Goal: Information Seeking & Learning: Learn about a topic

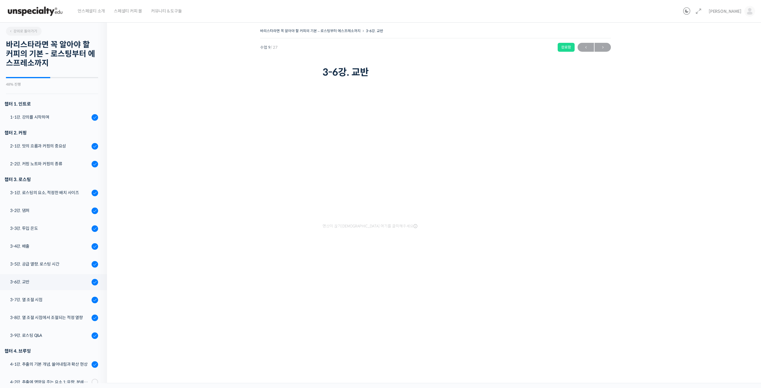
scroll to position [252, 0]
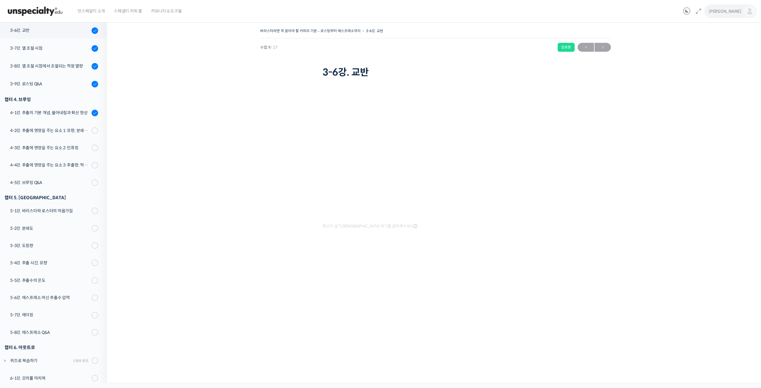
click at [737, 11] on span "[PERSON_NAME]" at bounding box center [725, 11] width 33 height 5
click at [721, 49] on span "내가 등록한 강의" at bounding box center [715, 47] width 26 height 5
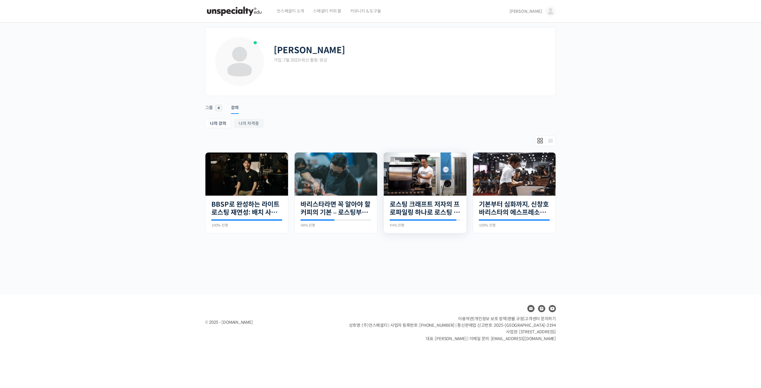
click at [414, 186] on img at bounding box center [425, 174] width 83 height 47
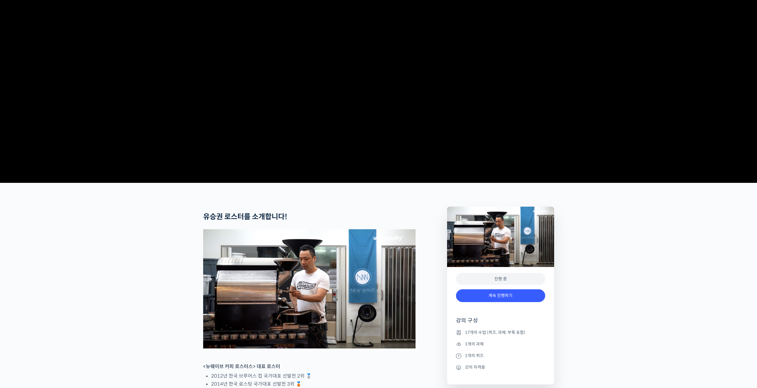
scroll to position [149, 0]
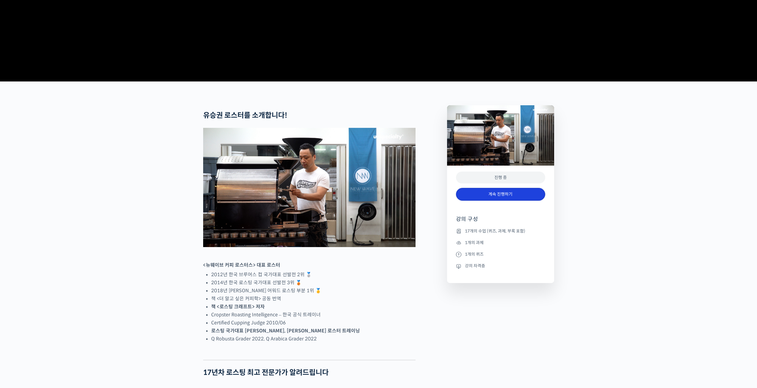
click at [501, 201] on link "계속 진행하기" at bounding box center [500, 194] width 89 height 13
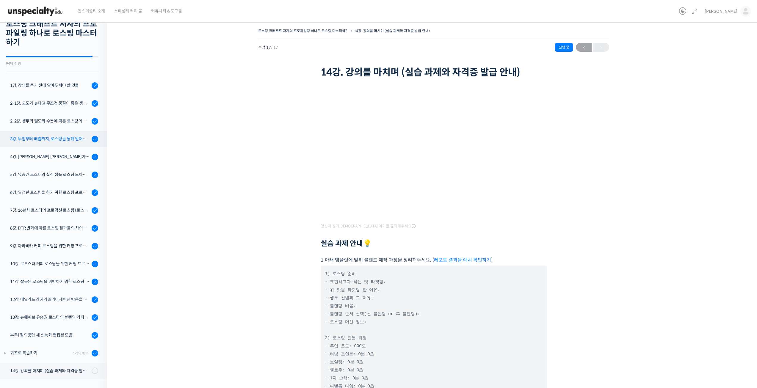
click at [68, 143] on link "3강. 투입부터 배출까지, 로스팅을 통해 일어나는 화학적 변화를 알아야 로스팅이 보인다" at bounding box center [52, 139] width 110 height 16
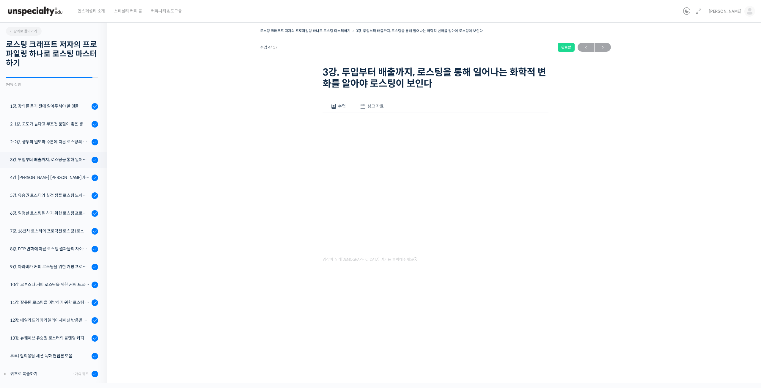
scroll to position [21, 0]
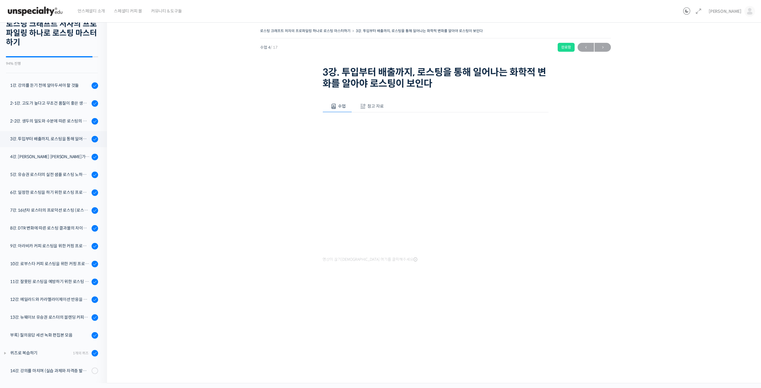
click at [34, 14] on img at bounding box center [35, 11] width 58 height 18
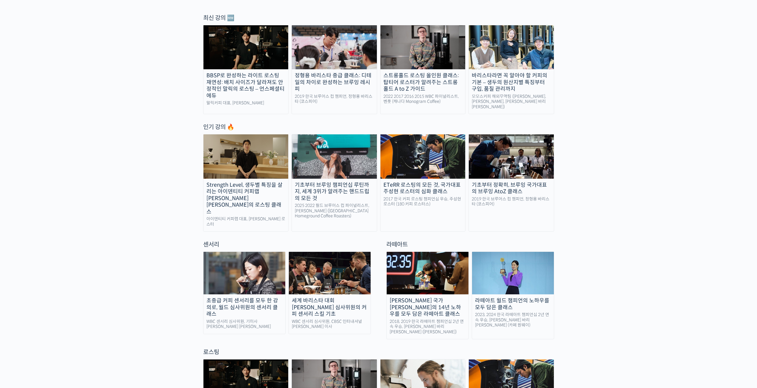
scroll to position [297, 0]
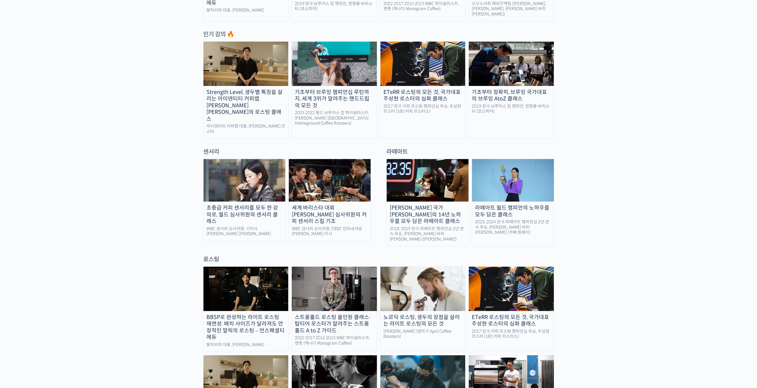
click at [436, 91] on div "ETeRR 로스팅의 모든 것, 국가대표 주성현 로스터의 심화 클래스" at bounding box center [422, 95] width 85 height 13
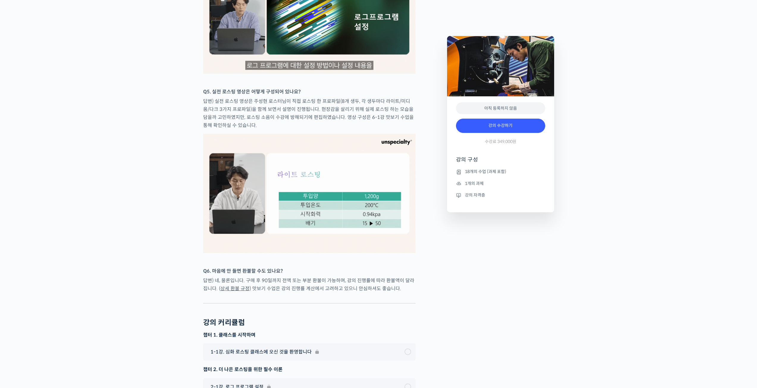
scroll to position [3004, 0]
